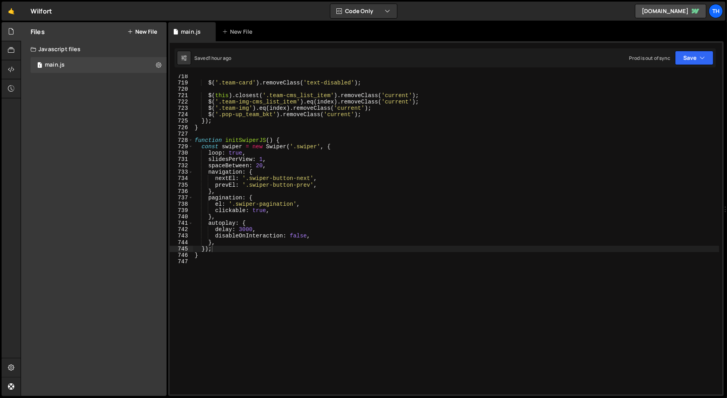
scroll to position [4585, 0]
click at [243, 143] on div "$ ( '.team-card' ) . removeClass ( 'text-disabled' ) ; $ ( this ) . closest ( '…" at bounding box center [456, 239] width 527 height 333
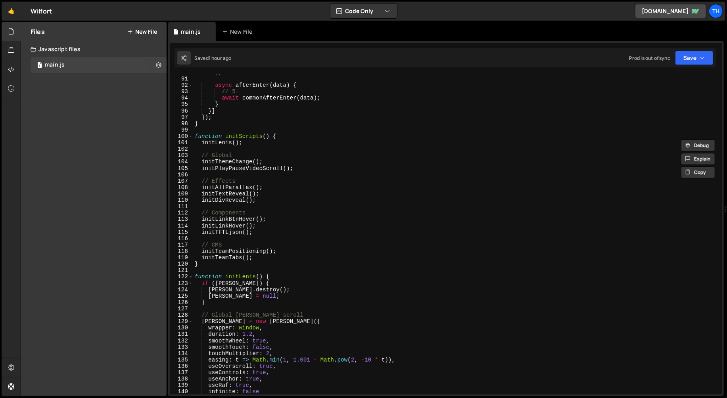
scroll to position [581, 0]
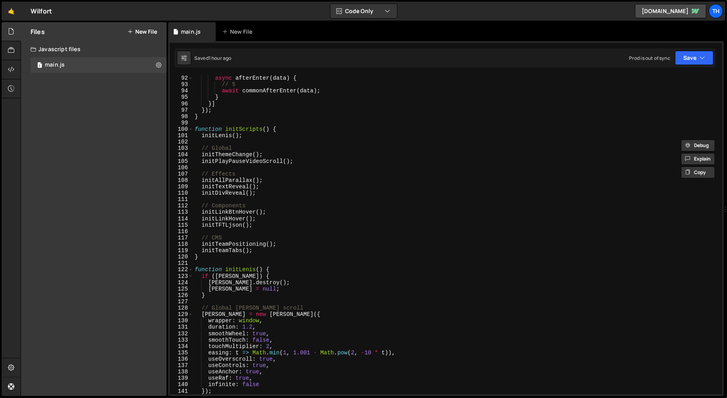
click at [271, 220] on div "async afterEnter ( data ) { // 5 await commonAfterEnter ( data ) ; } }] }) ; } …" at bounding box center [456, 235] width 527 height 333
click at [268, 227] on div "async afterEnter ( data ) { // 5 await commonAfterEnter ( data ) ; } }] }) ; } …" at bounding box center [456, 235] width 527 height 333
click at [260, 252] on div "async afterEnter ( data ) { // 5 await commonAfterEnter ( data ) ; } }] }) ; } …" at bounding box center [456, 235] width 527 height 333
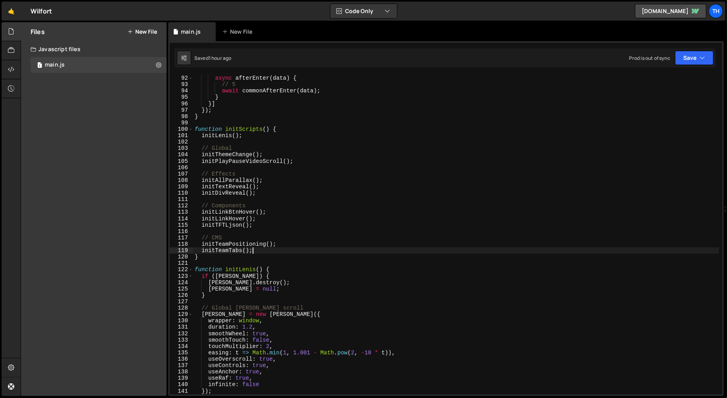
paste textarea "initSwiperJS"
type textarea "initTeamTabs();"
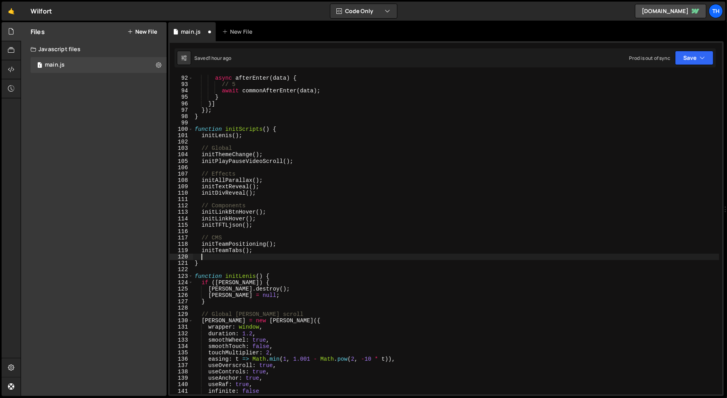
paste textarea "initSwiperJS"
drag, startPoint x: 243, startPoint y: 249, endPoint x: 252, endPoint y: 250, distance: 8.4
click at [252, 250] on div "async afterEnter ( data ) { // 5 await commonAfterEnter ( data ) ; } }] }) ; } …" at bounding box center [456, 235] width 527 height 333
click at [248, 257] on div "async afterEnter ( data ) { // 5 await commonAfterEnter ( data ) ; } }] }) ; } …" at bounding box center [456, 235] width 527 height 333
paste textarea "();"
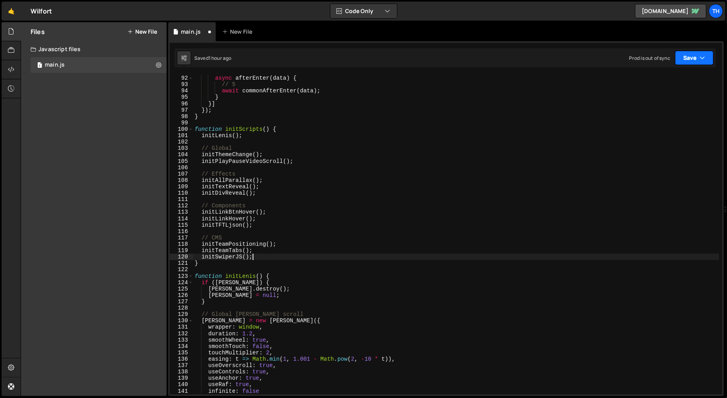
type textarea "initSwiperJS();"
click at [698, 57] on button "Save" at bounding box center [694, 58] width 38 height 14
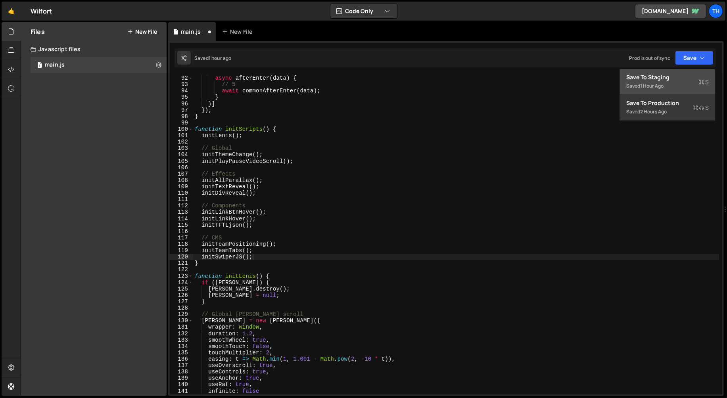
click at [681, 74] on div "Save to Staging S" at bounding box center [668, 77] width 83 height 8
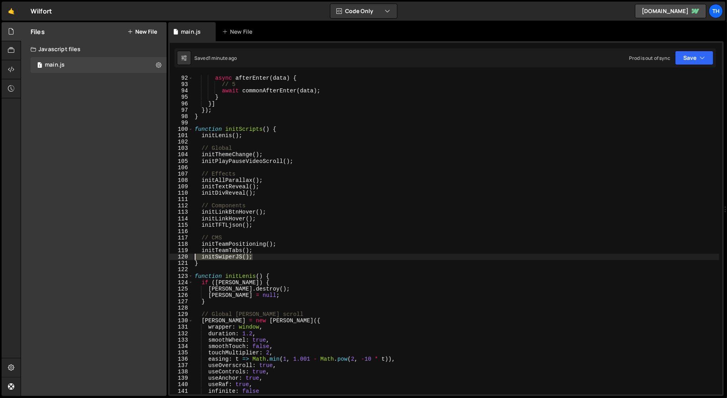
drag, startPoint x: 258, startPoint y: 258, endPoint x: 140, endPoint y: 258, distance: 118.2
click at [140, 258] on div "Files New File Create your first file Get started by starting a Javascript or C…" at bounding box center [374, 209] width 707 height 375
type textarea "initTeamTabs();"
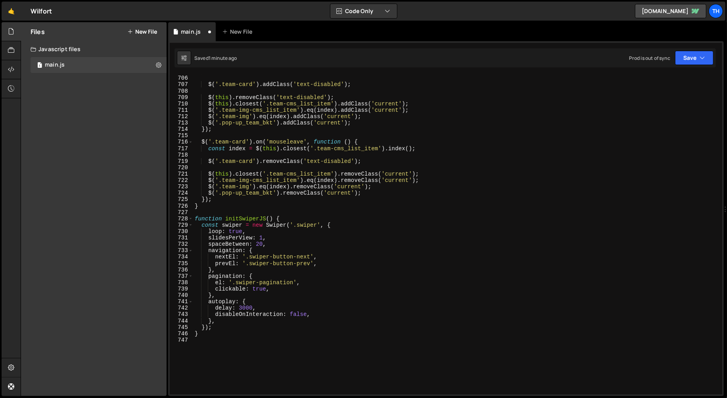
scroll to position [4611, 0]
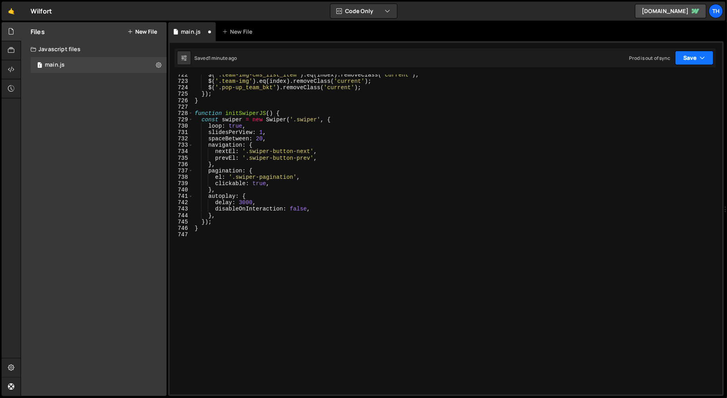
click at [697, 51] on button "Save" at bounding box center [694, 58] width 38 height 14
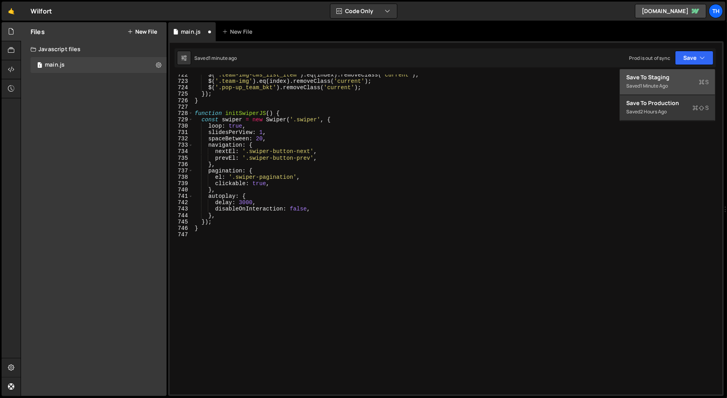
click at [668, 83] on div "1 minute ago" at bounding box center [654, 86] width 28 height 7
